Goal: Information Seeking & Learning: Learn about a topic

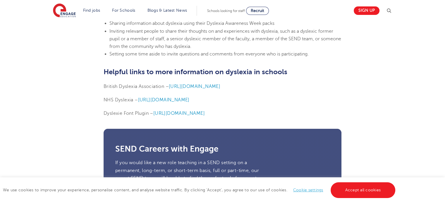
scroll to position [1446, 0]
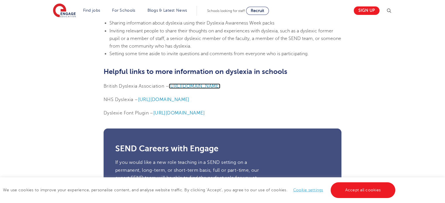
click at [205, 86] on span "[URL][DOMAIN_NAME]" at bounding box center [194, 86] width 51 height 5
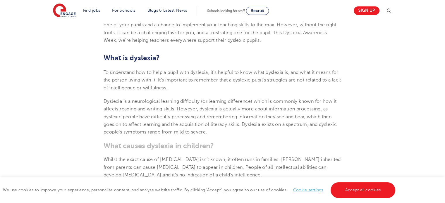
scroll to position [229, 0]
